Goal: Obtain resource: Download file/media

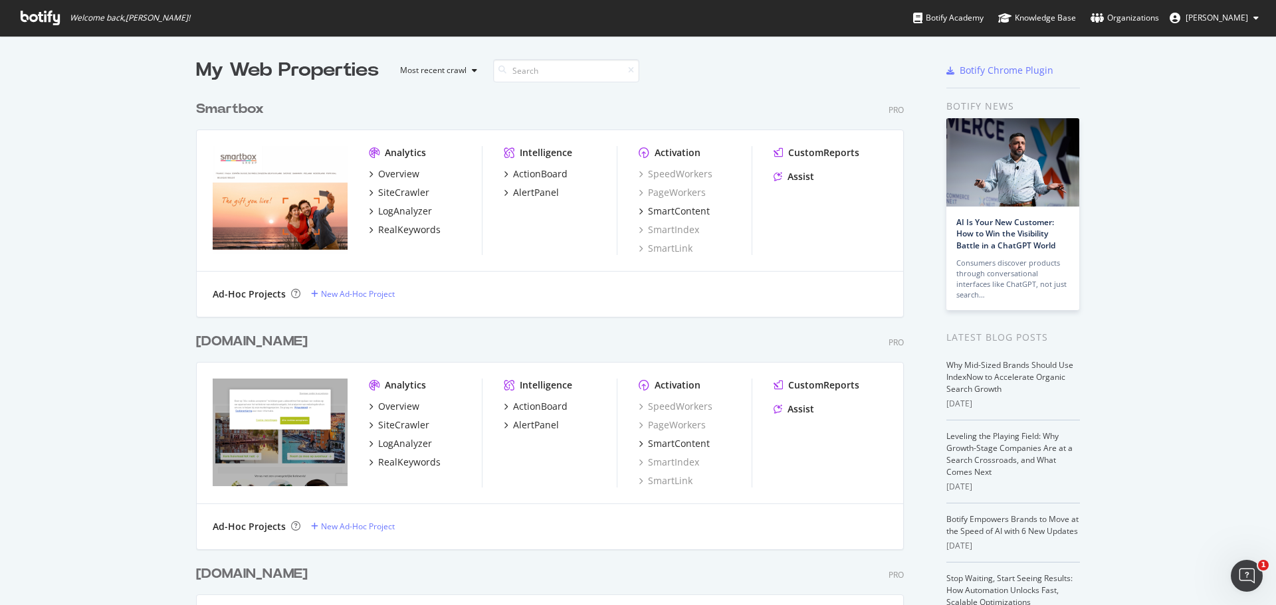
scroll to position [595, 1256]
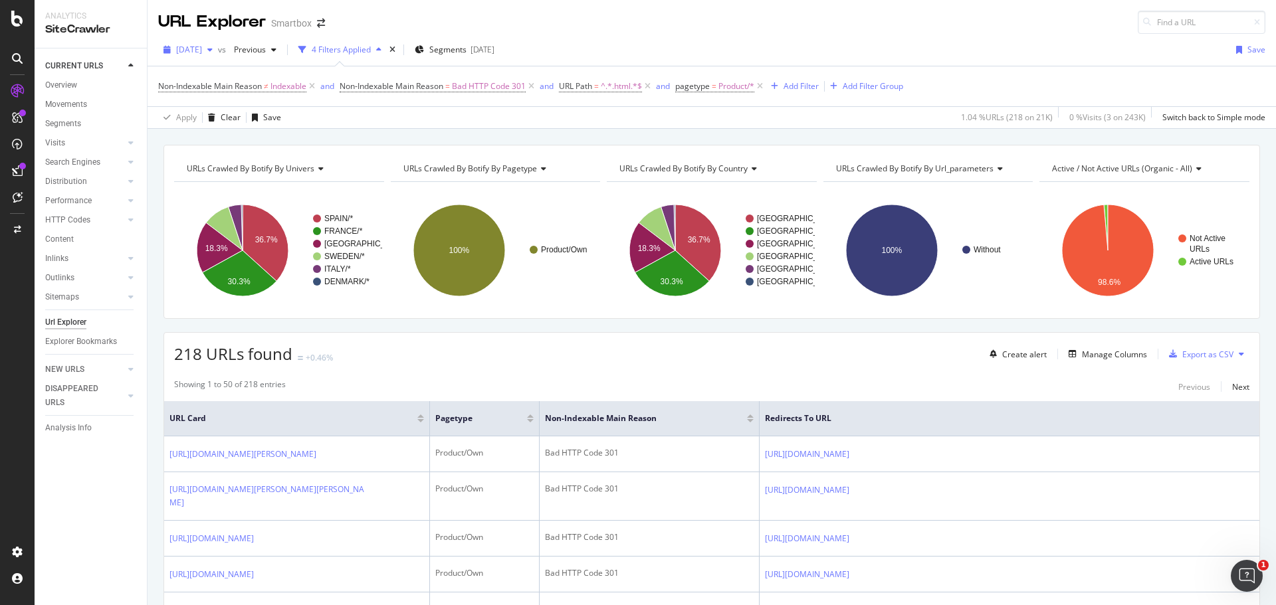
click at [202, 54] on span "[DATE]" at bounding box center [189, 49] width 26 height 11
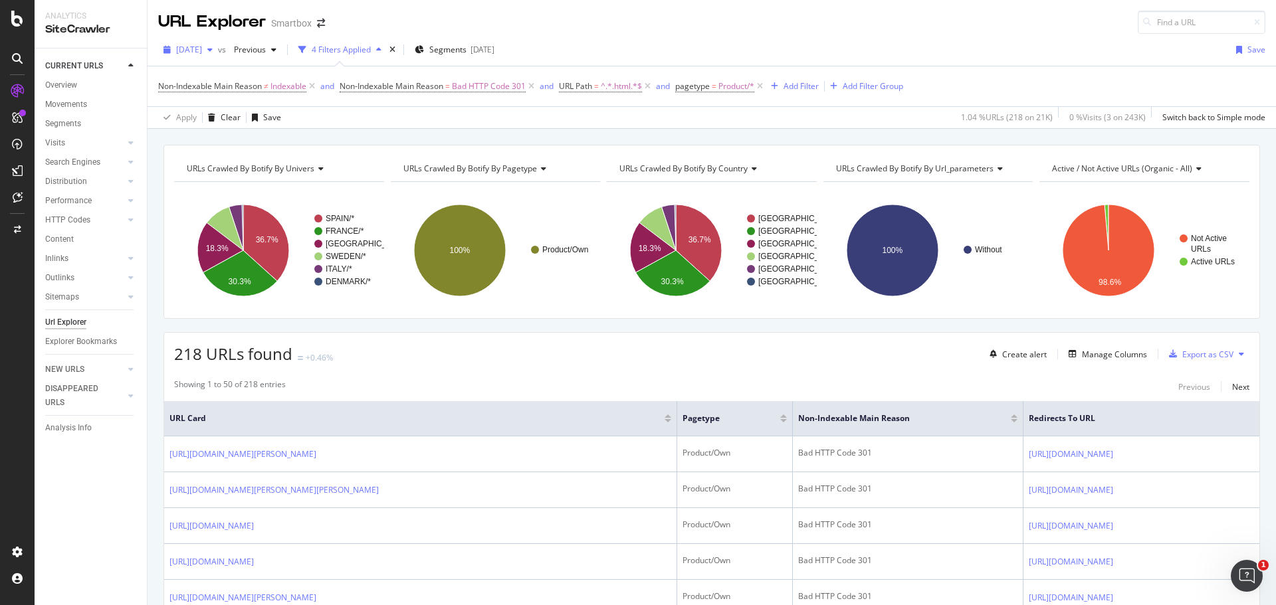
click at [202, 49] on span "2025 Aug. 11th" at bounding box center [189, 49] width 26 height 11
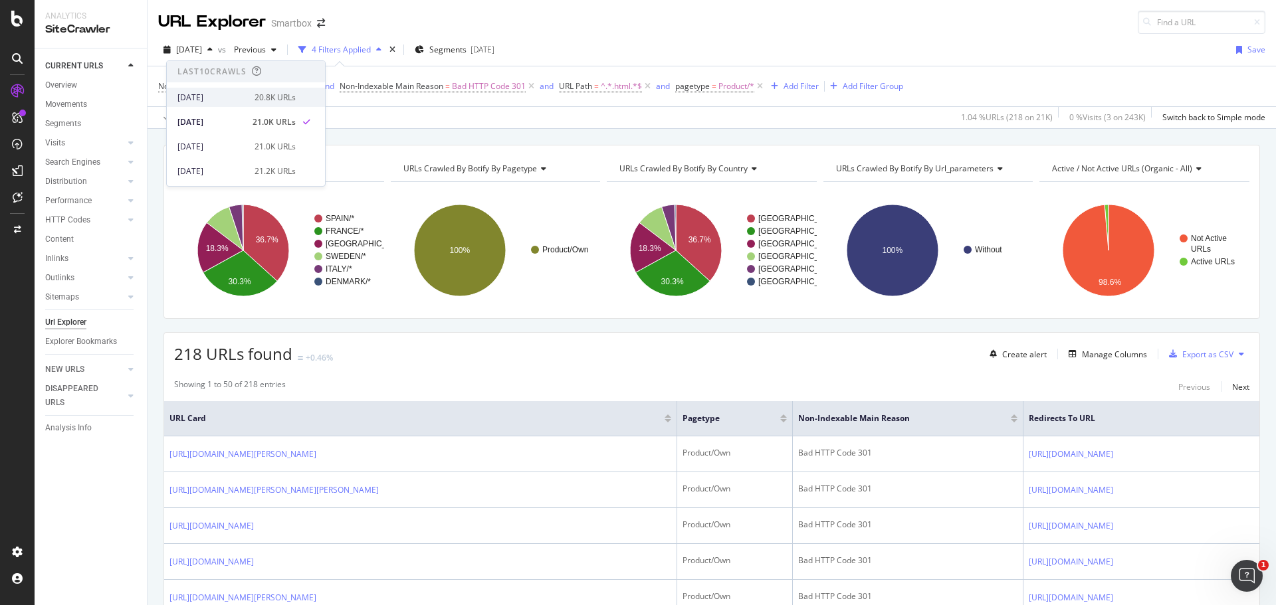
click at [256, 104] on div "2025 Aug. 18th 20.8K URLs" at bounding box center [246, 97] width 158 height 19
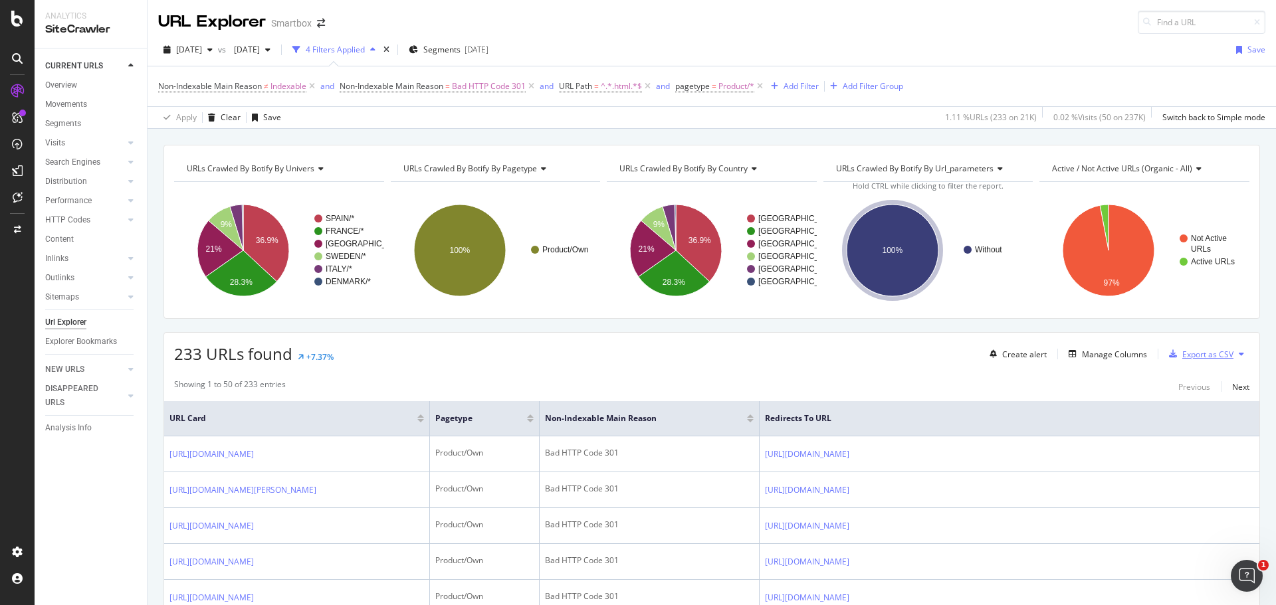
click at [1187, 352] on div "Export as CSV" at bounding box center [1207, 354] width 51 height 11
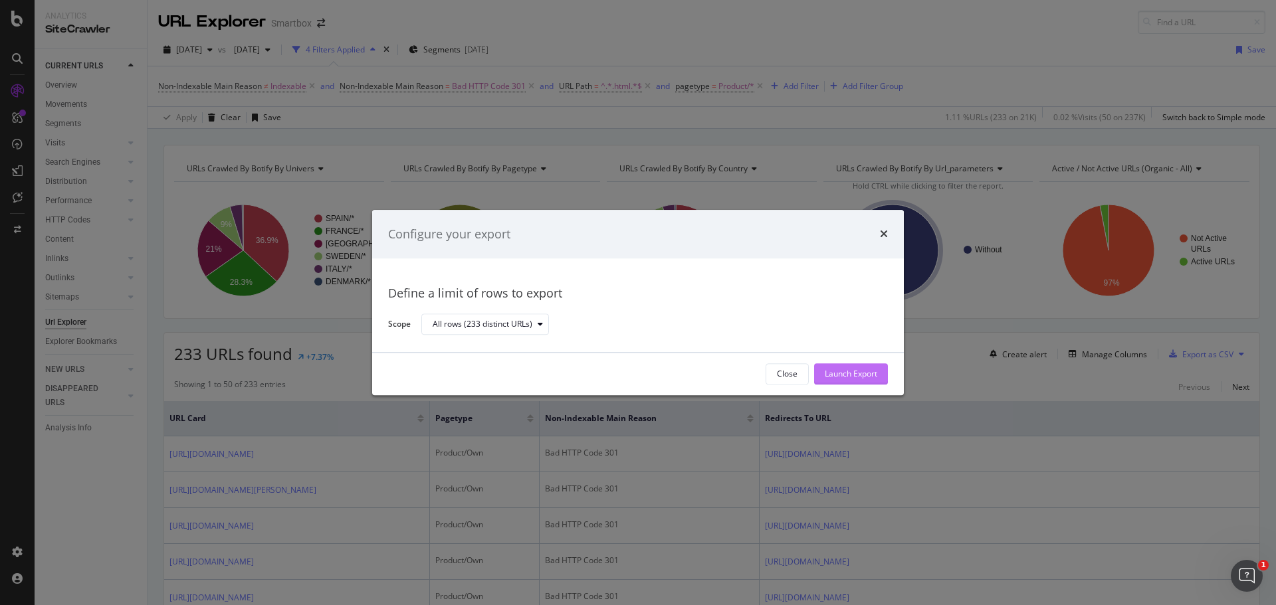
click at [848, 369] on div "Launch Export" at bounding box center [851, 374] width 52 height 11
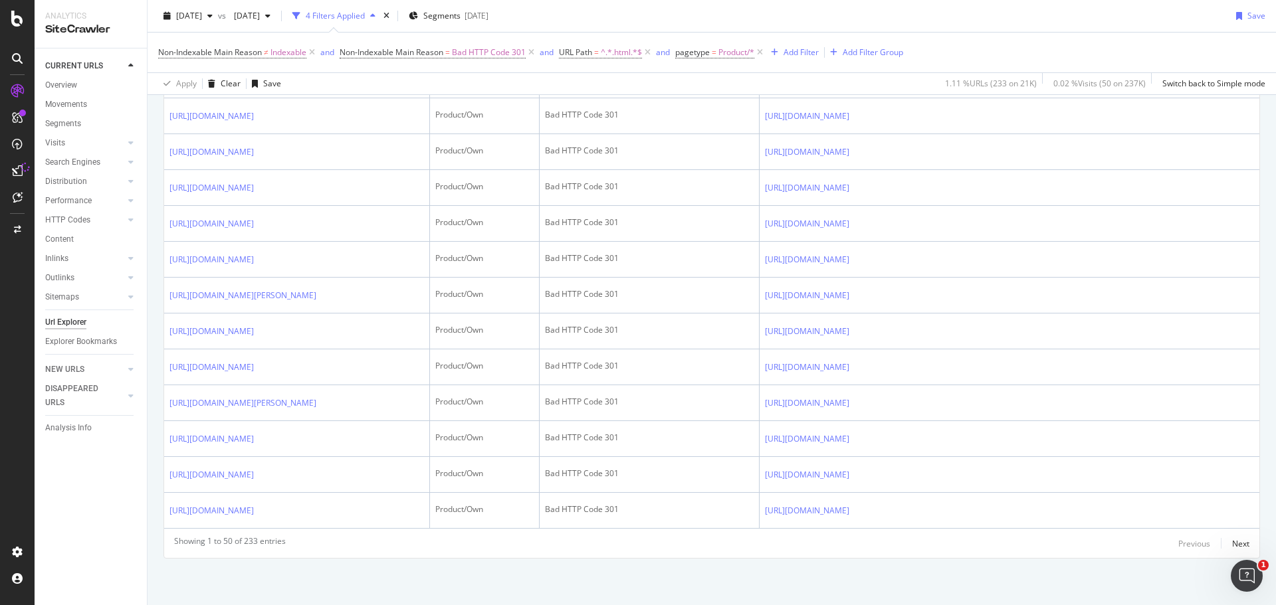
scroll to position [2193, 0]
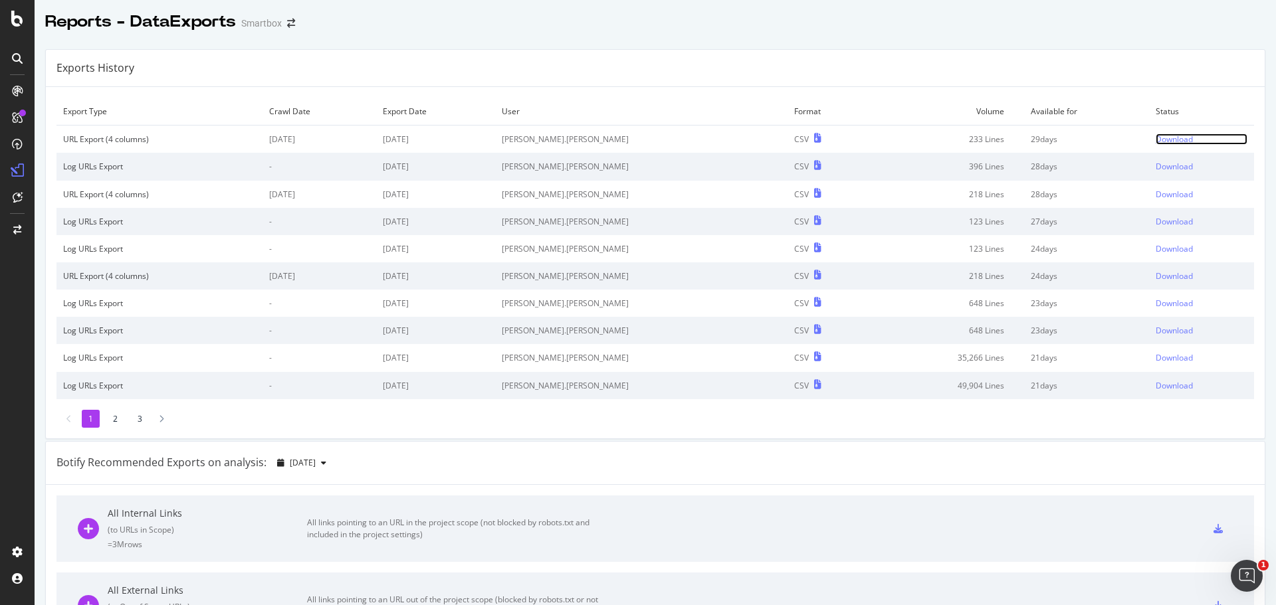
click at [1162, 139] on div "Download" at bounding box center [1174, 139] width 37 height 11
